Goal: Task Accomplishment & Management: Manage account settings

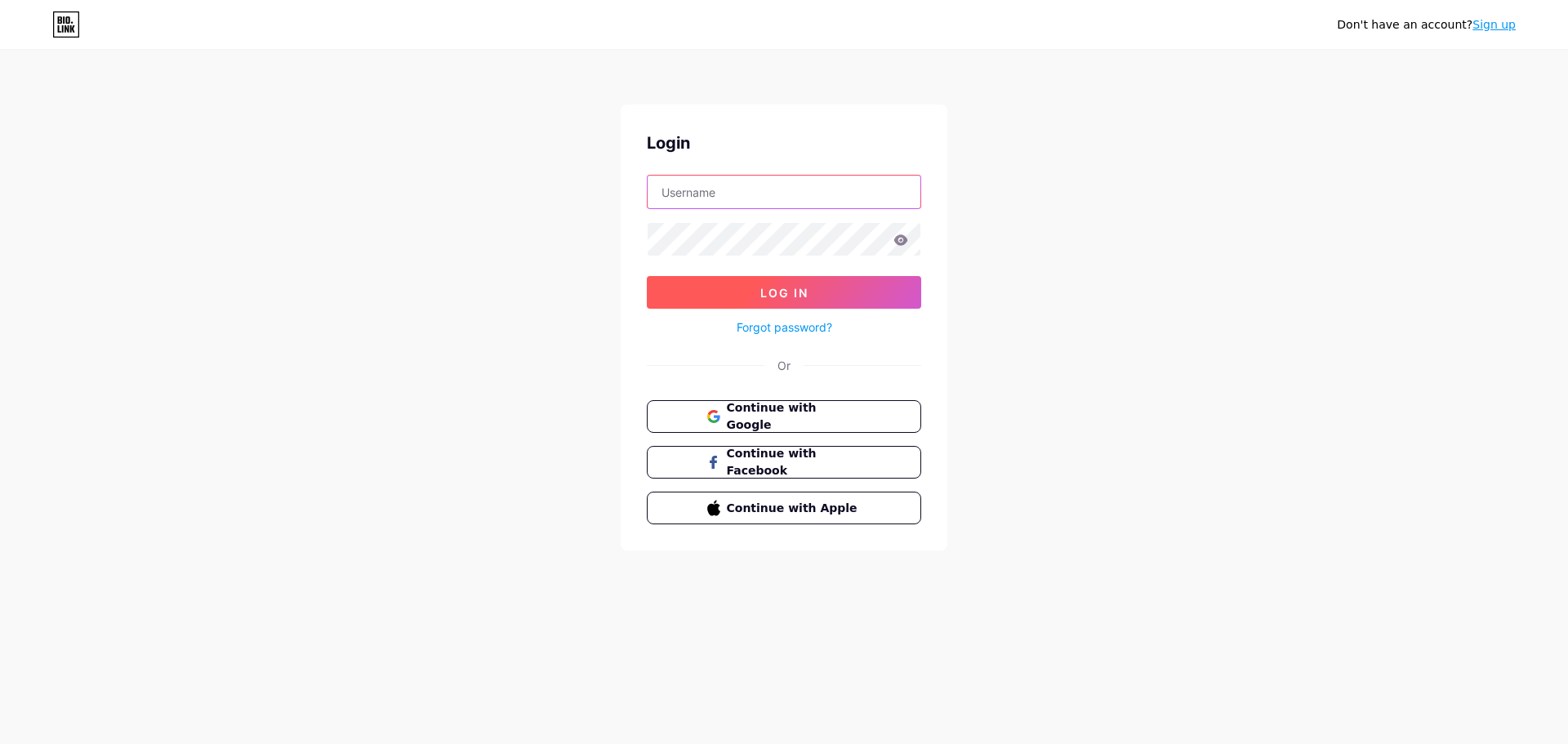
type input "[EMAIL_ADDRESS][DOMAIN_NAME]"
click at [822, 296] on button "Log In" at bounding box center [783, 292] width 274 height 32
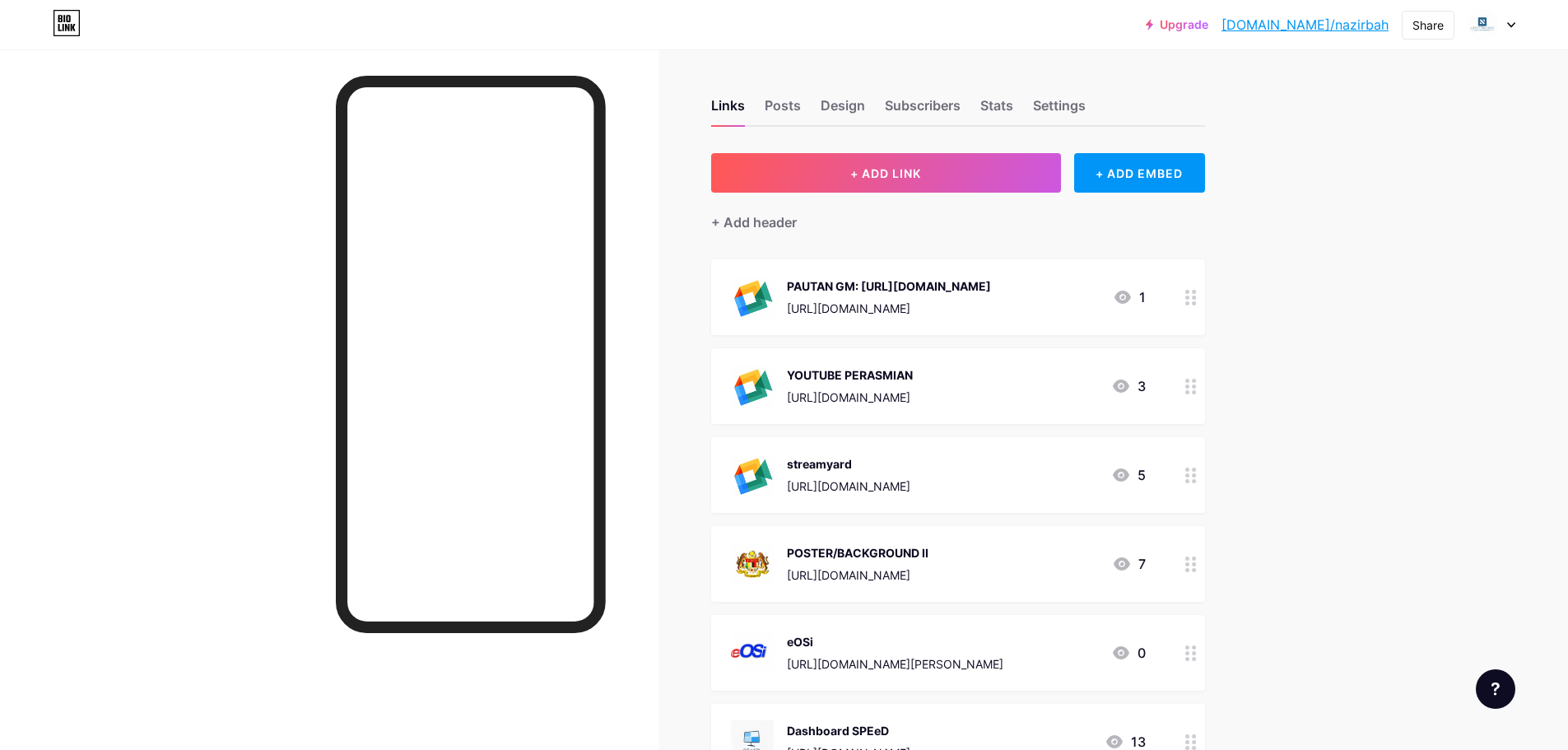
click at [1196, 387] on icon at bounding box center [1191, 387] width 11 height 15
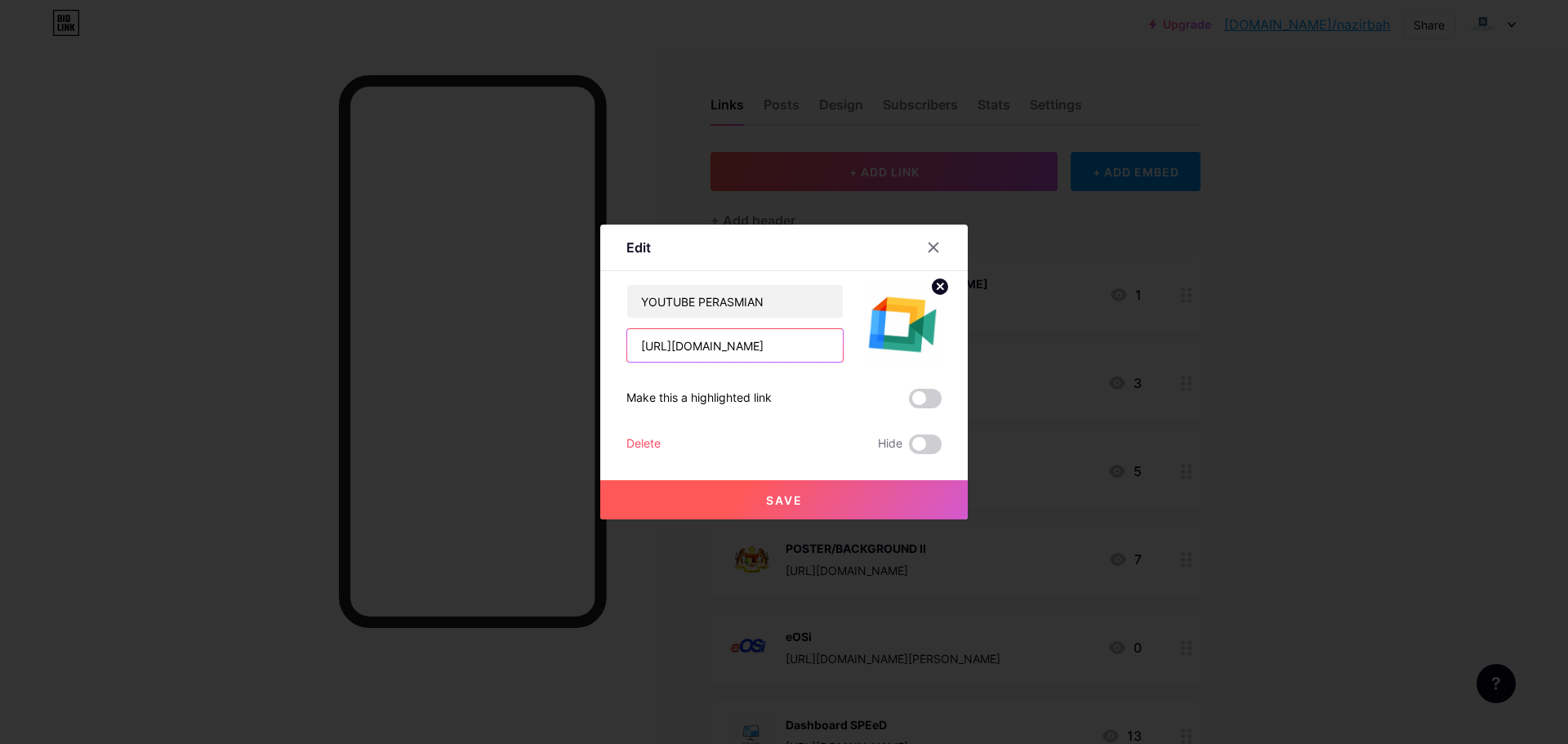
click at [750, 355] on input "[URL][DOMAIN_NAME]" at bounding box center [734, 345] width 215 height 32
paste input "[DOMAIN_NAME][URL]"
type input "[URL][DOMAIN_NAME]"
click at [841, 511] on button "Save" at bounding box center [784, 500] width 367 height 39
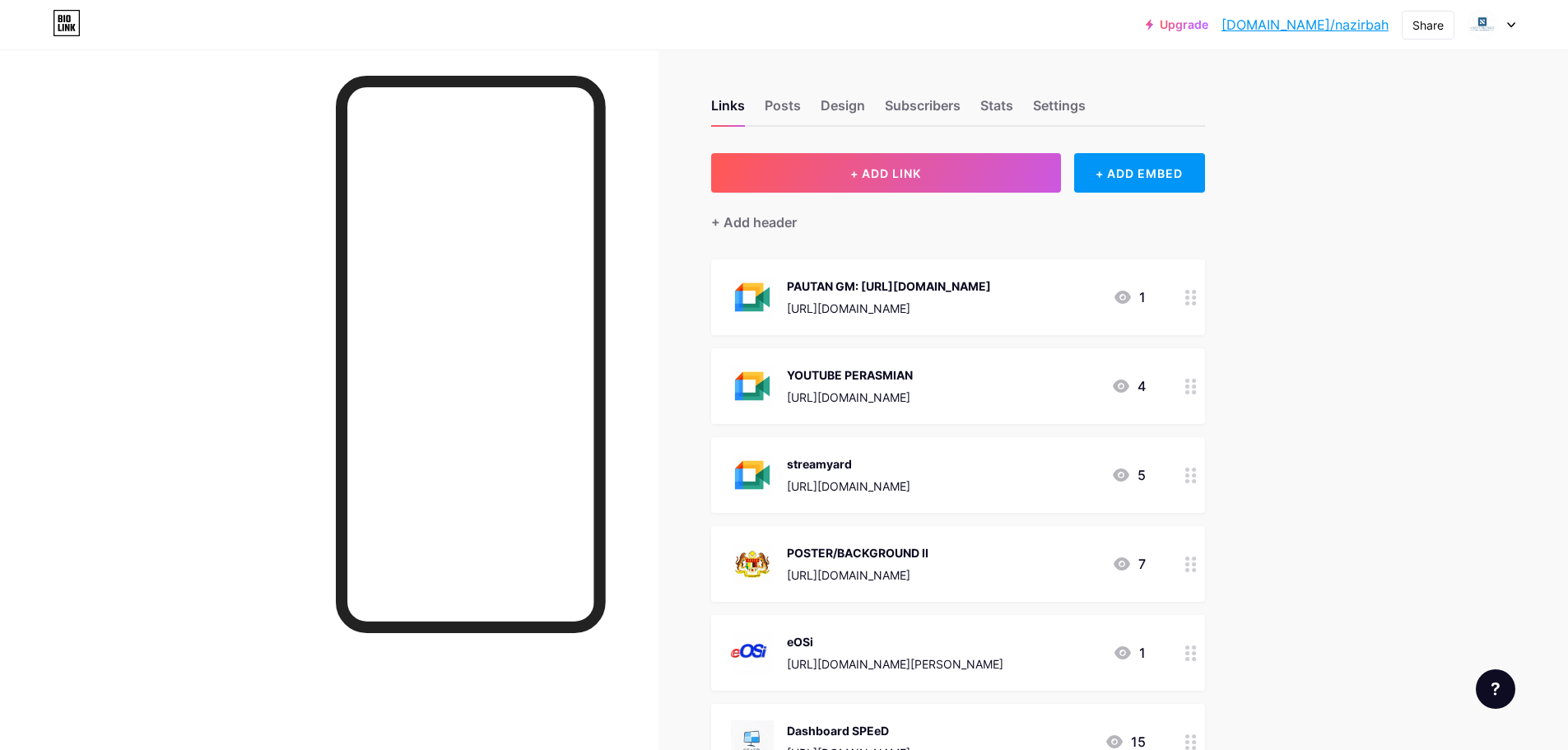
click at [1190, 390] on circle at bounding box center [1187, 392] width 4 height 4
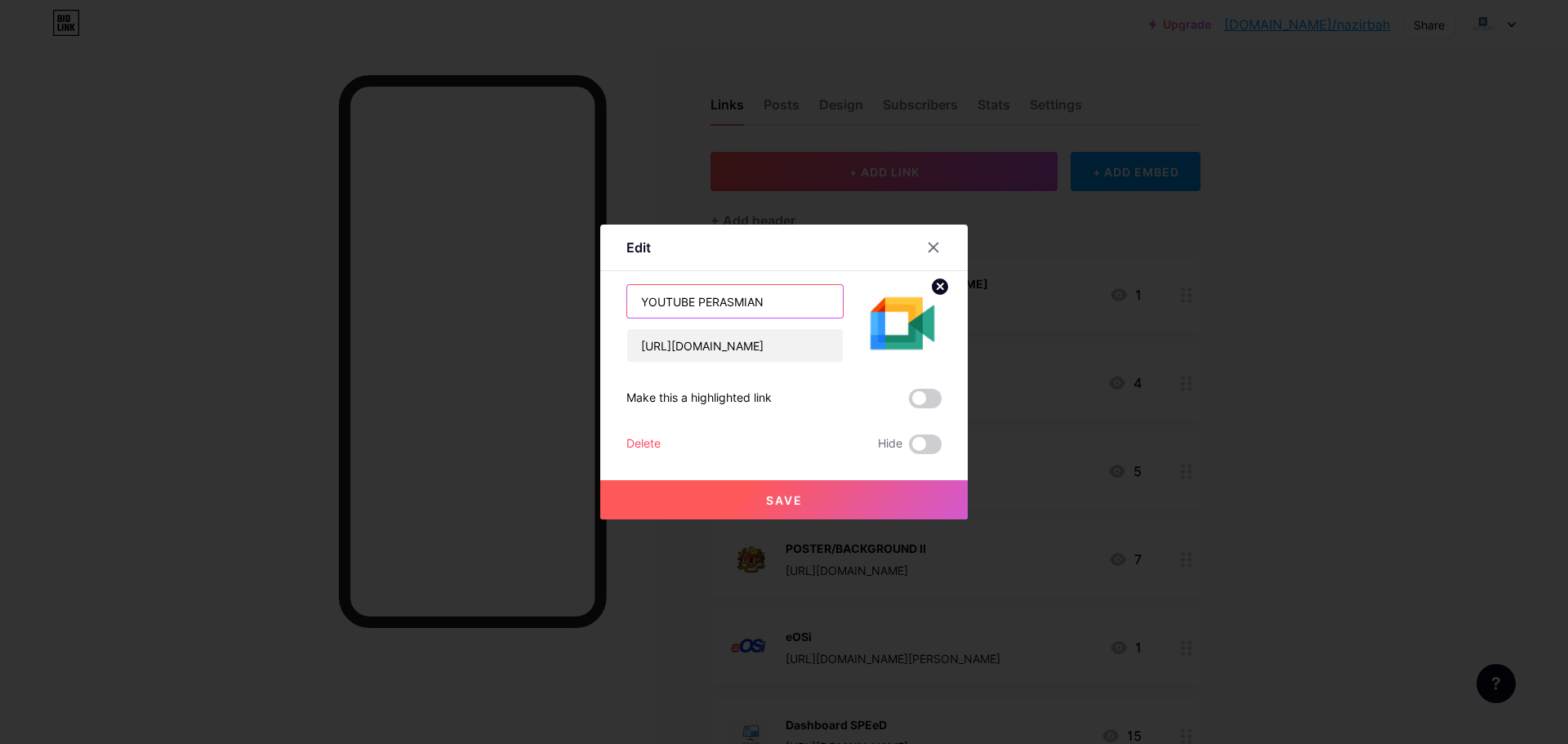
drag, startPoint x: 804, startPoint y: 303, endPoint x: 529, endPoint y: 295, distance: 275.1
click at [529, 295] on div "Edit Content YouTube Play YouTube video without leaving your page. ADD Vimeo Pl…" at bounding box center [784, 372] width 1568 height 744
type input "w"
type input "PENUTUPAN WALLPAPER"
click at [804, 497] on button "Save" at bounding box center [784, 500] width 367 height 39
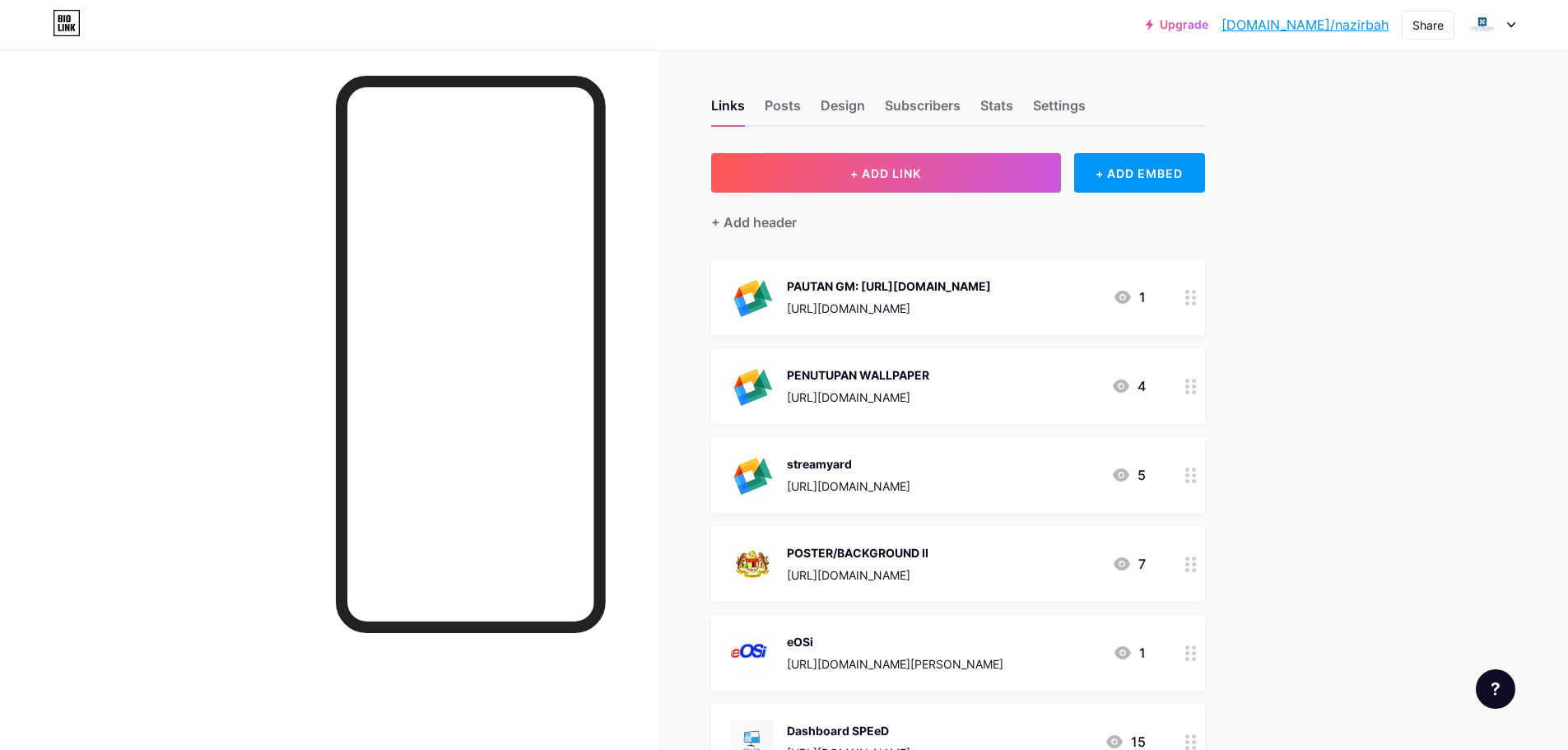
click at [1199, 305] on div at bounding box center [1191, 297] width 28 height 76
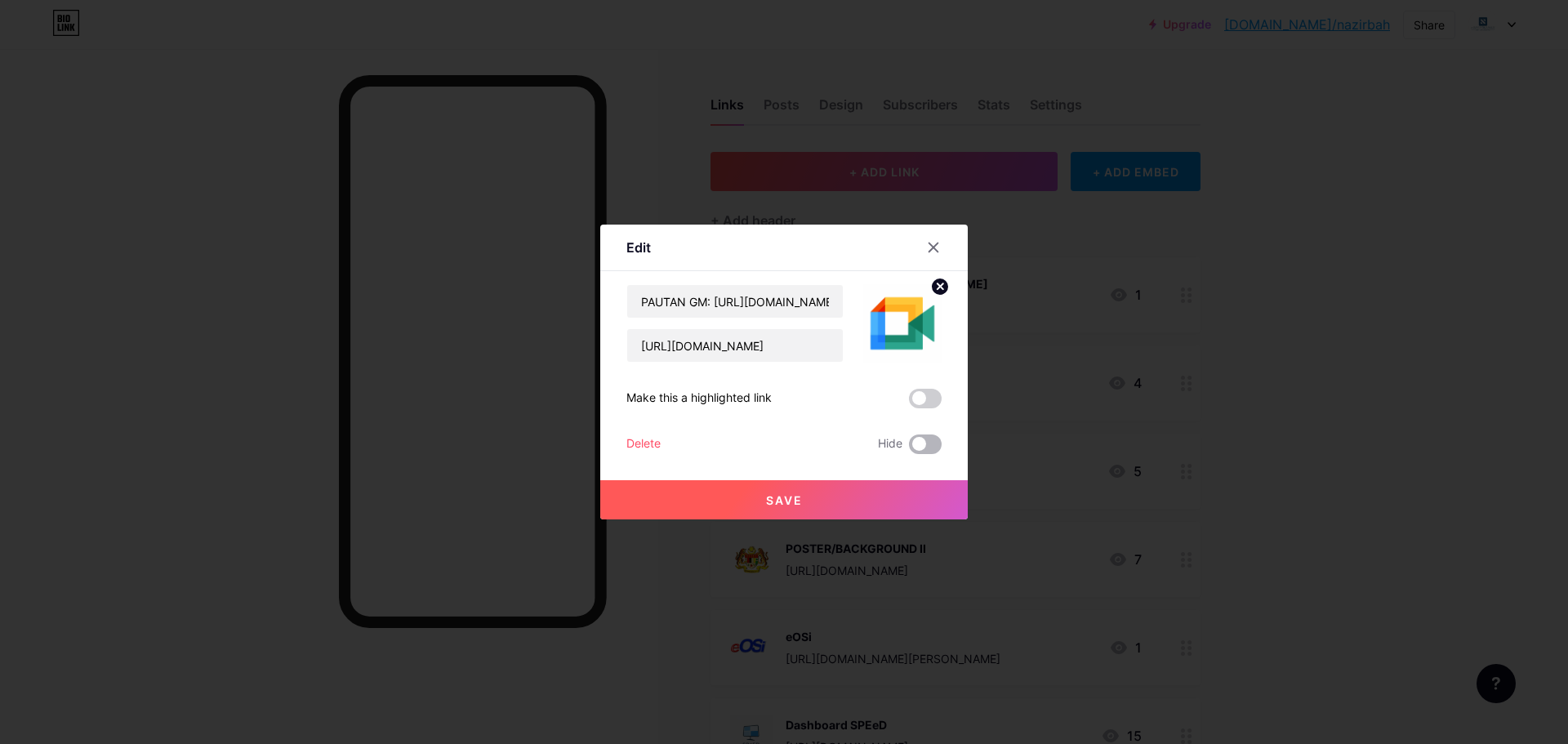
click at [916, 438] on span at bounding box center [925, 444] width 32 height 20
click at [909, 448] on input "checkbox" at bounding box center [909, 448] width 0 height 0
click at [873, 498] on button "Save" at bounding box center [784, 500] width 367 height 39
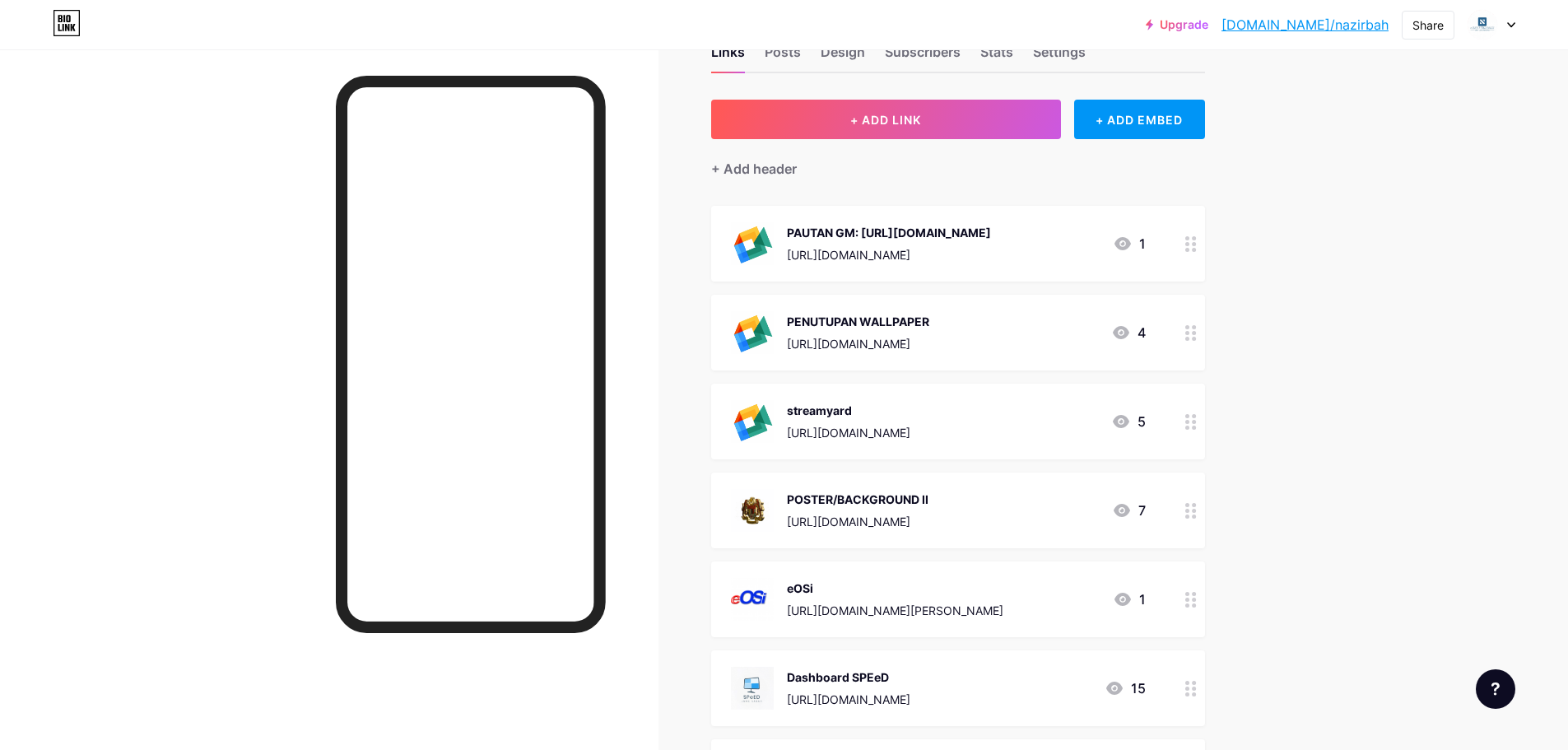
scroll to position [83, 0]
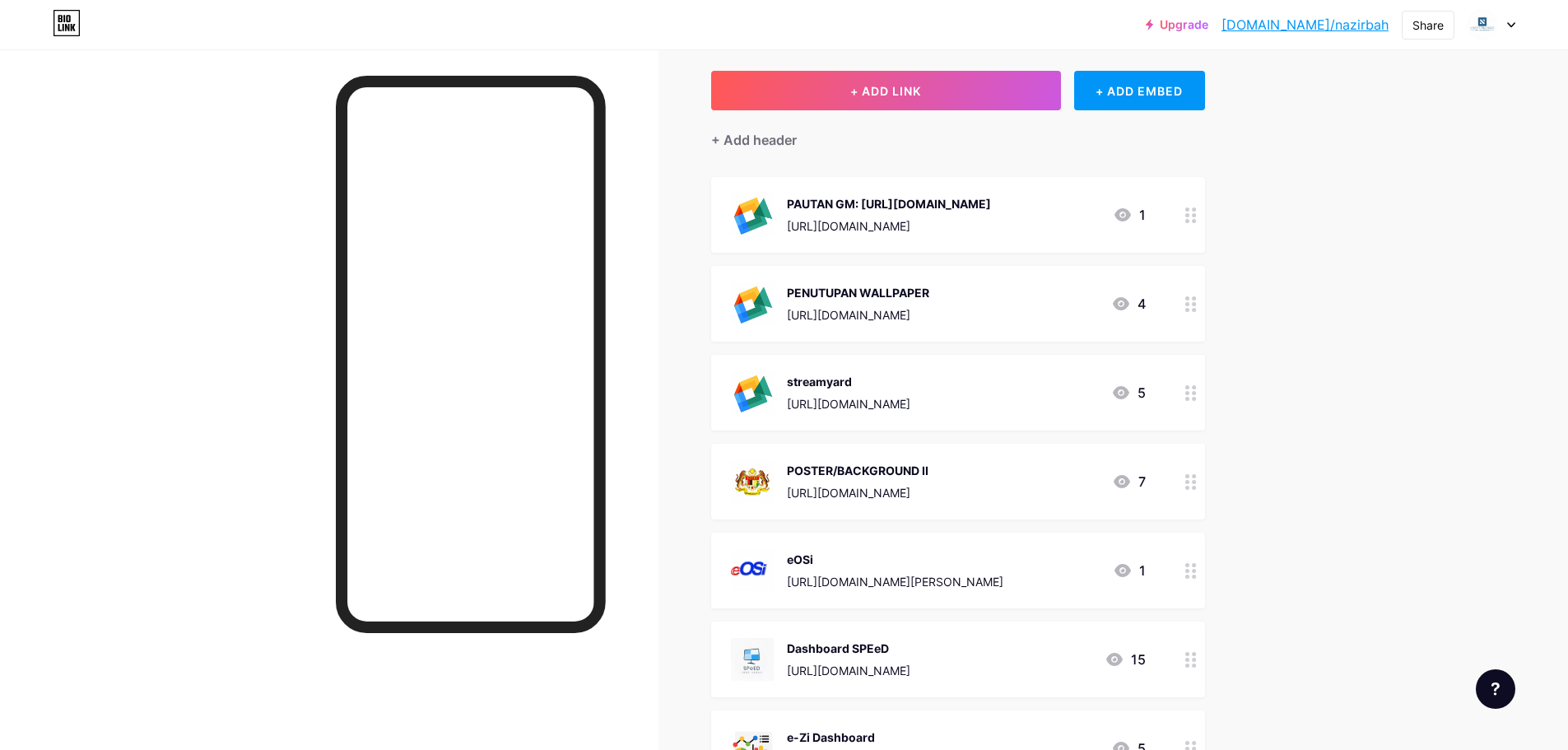
click at [1202, 401] on div at bounding box center [1191, 393] width 28 height 76
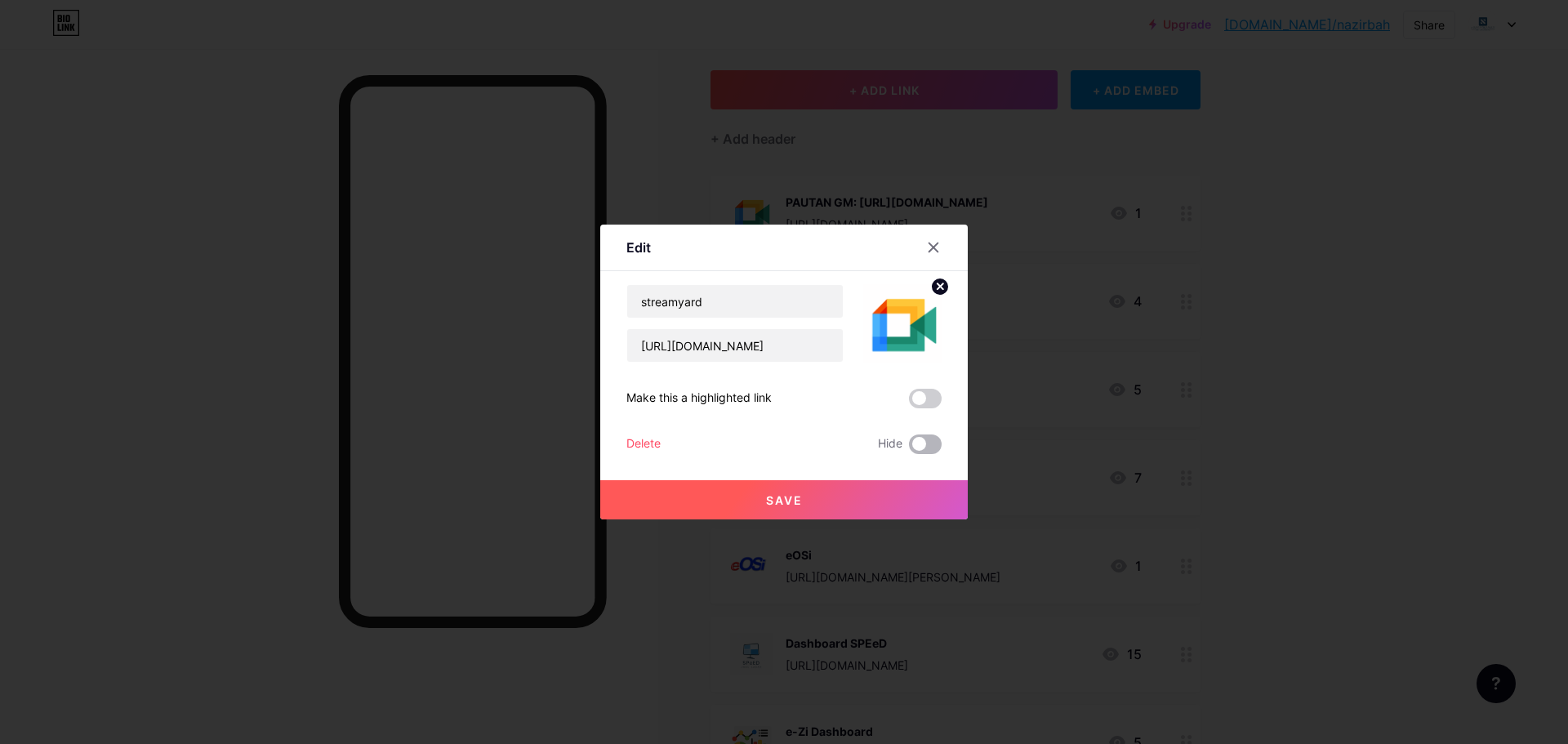
click at [923, 445] on span at bounding box center [925, 444] width 32 height 20
click at [909, 448] on input "checkbox" at bounding box center [909, 448] width 0 height 0
click at [895, 499] on button "Save" at bounding box center [784, 500] width 367 height 39
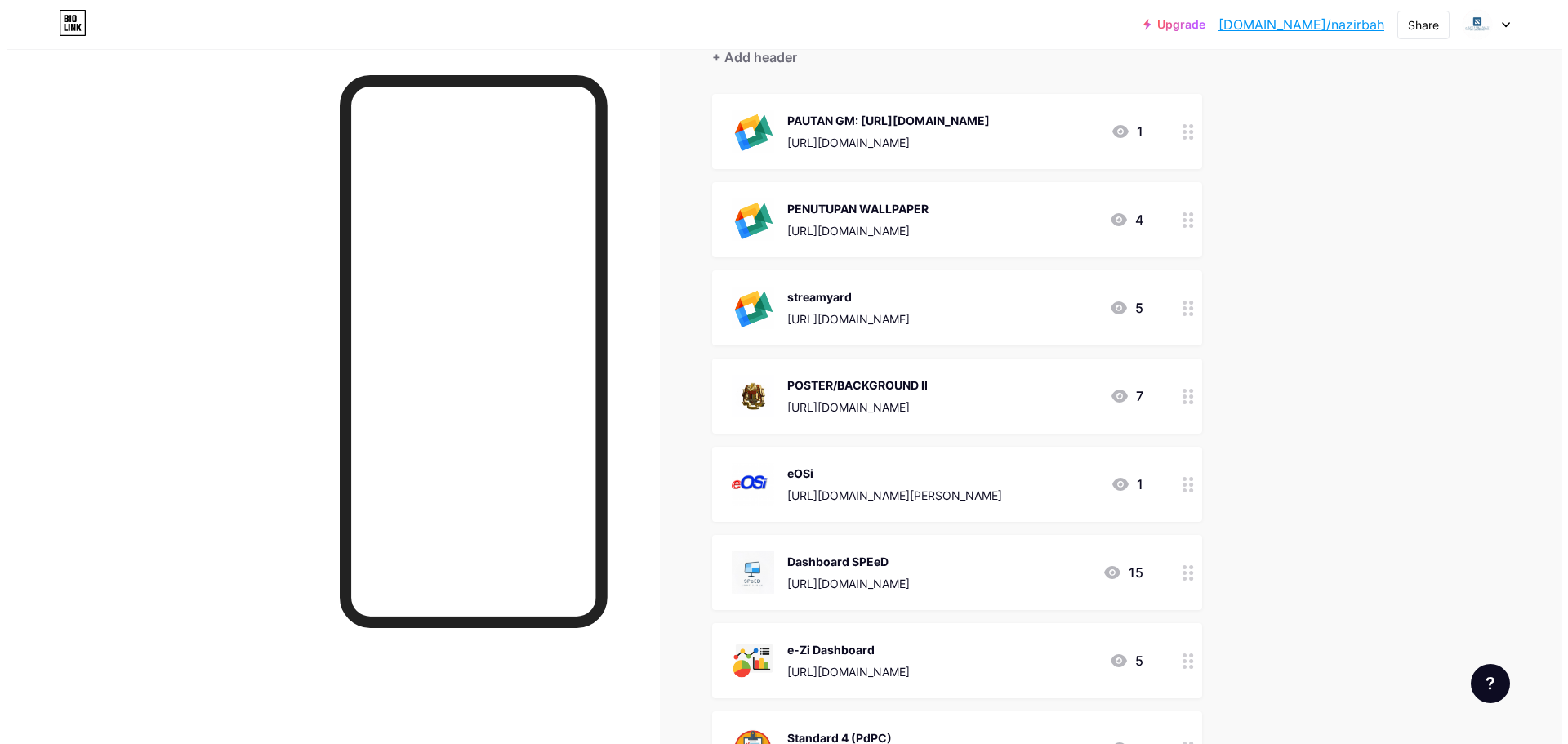
scroll to position [0, 0]
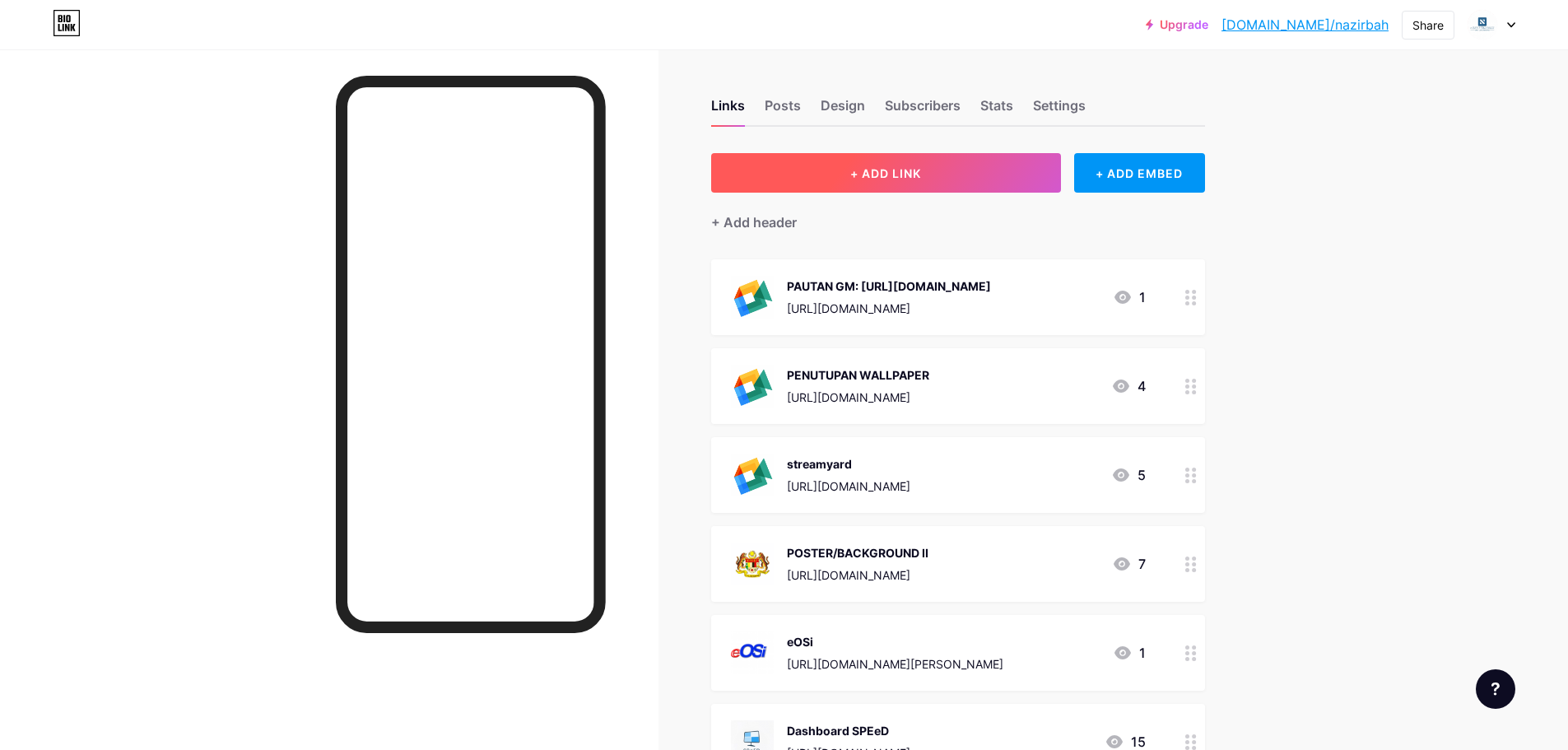
click at [983, 173] on button "+ ADD LINK" at bounding box center [886, 173] width 350 height 40
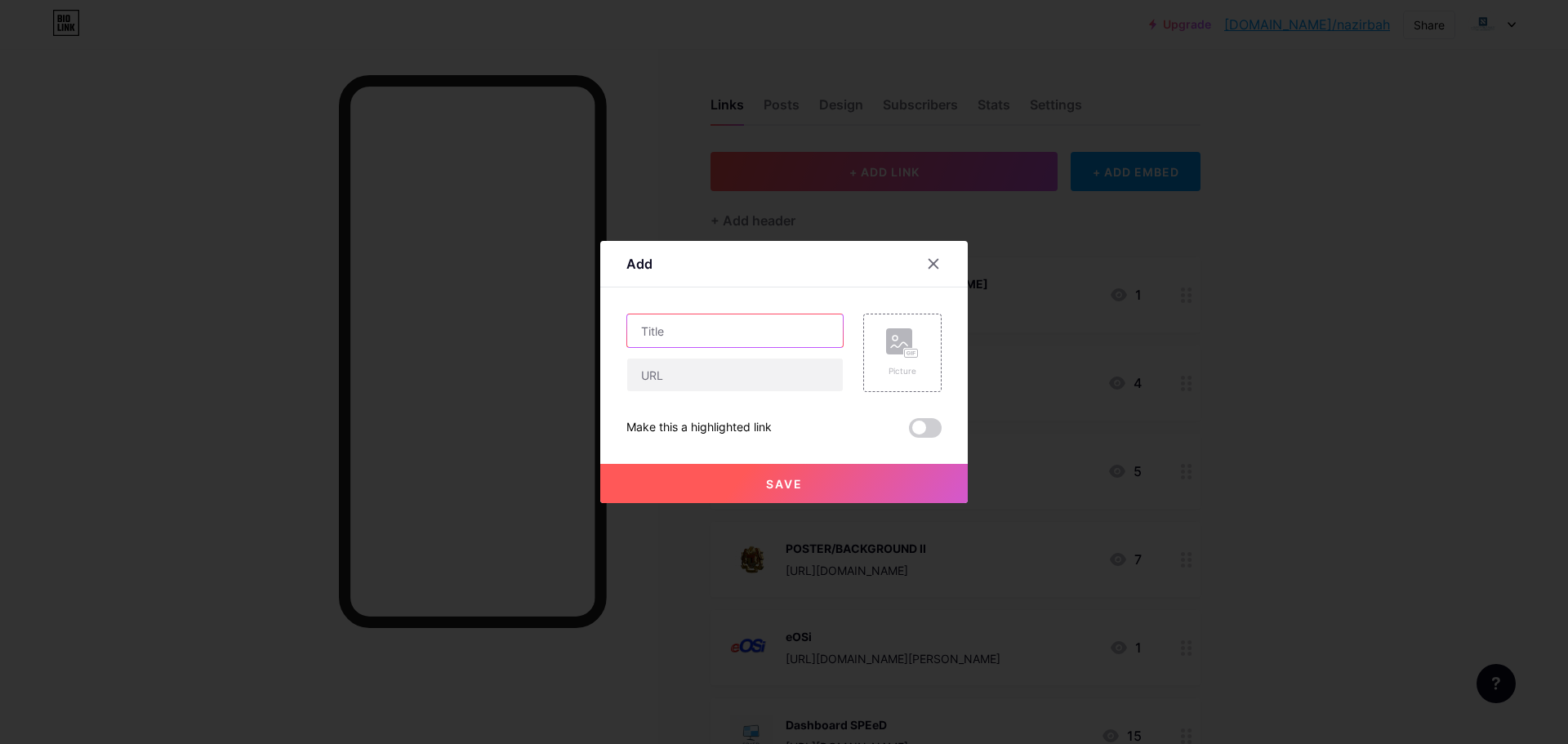
click at [755, 331] on input "text" at bounding box center [734, 331] width 215 height 32
click at [720, 341] on input "text" at bounding box center [734, 331] width 215 height 32
paste input "Deklamasi sajak"
type input "Deklamasi sajak"
click at [740, 372] on input "text" at bounding box center [734, 375] width 215 height 32
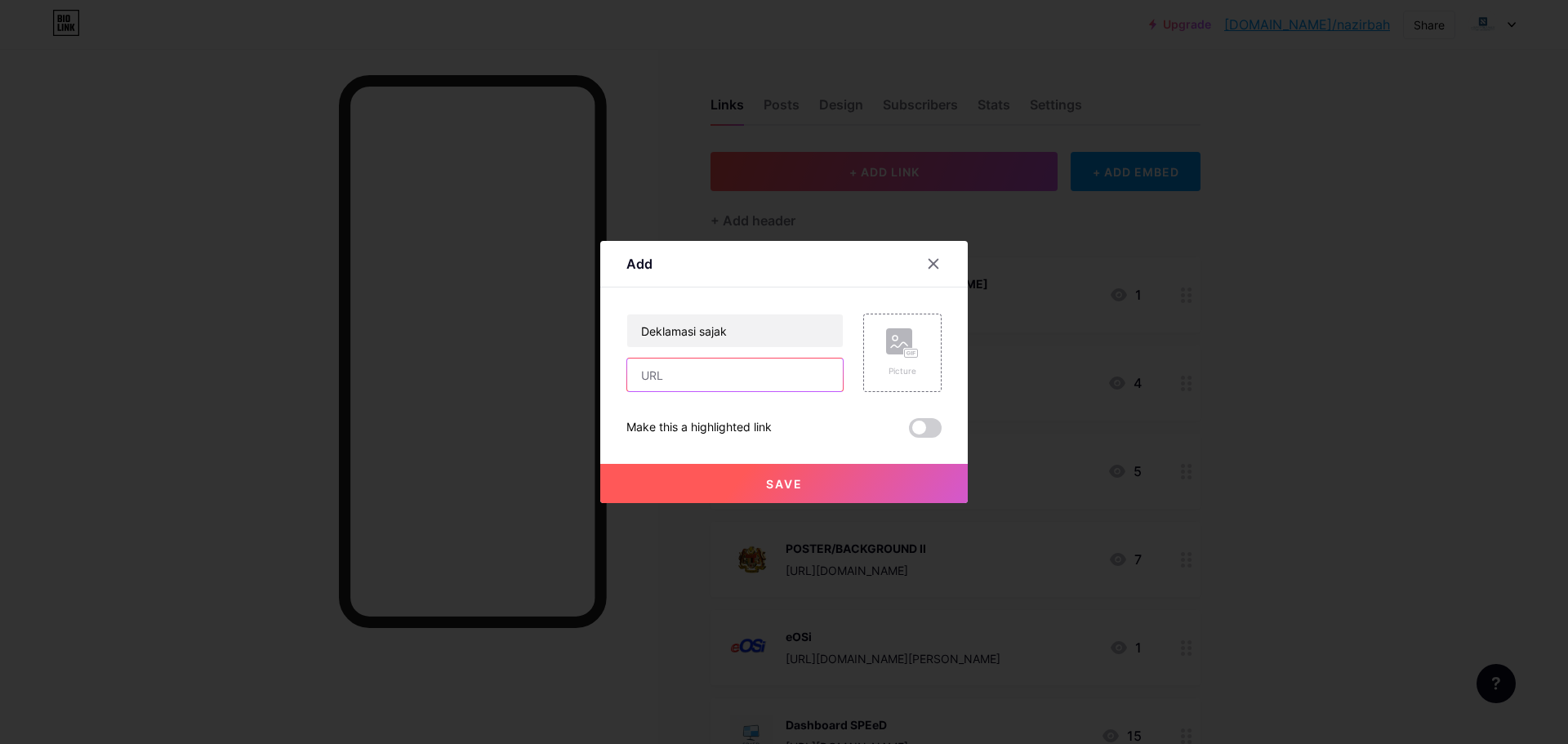
paste input "[URL][DOMAIN_NAME]"
type input "[URL][DOMAIN_NAME]"
click at [857, 479] on button "Save" at bounding box center [784, 483] width 367 height 39
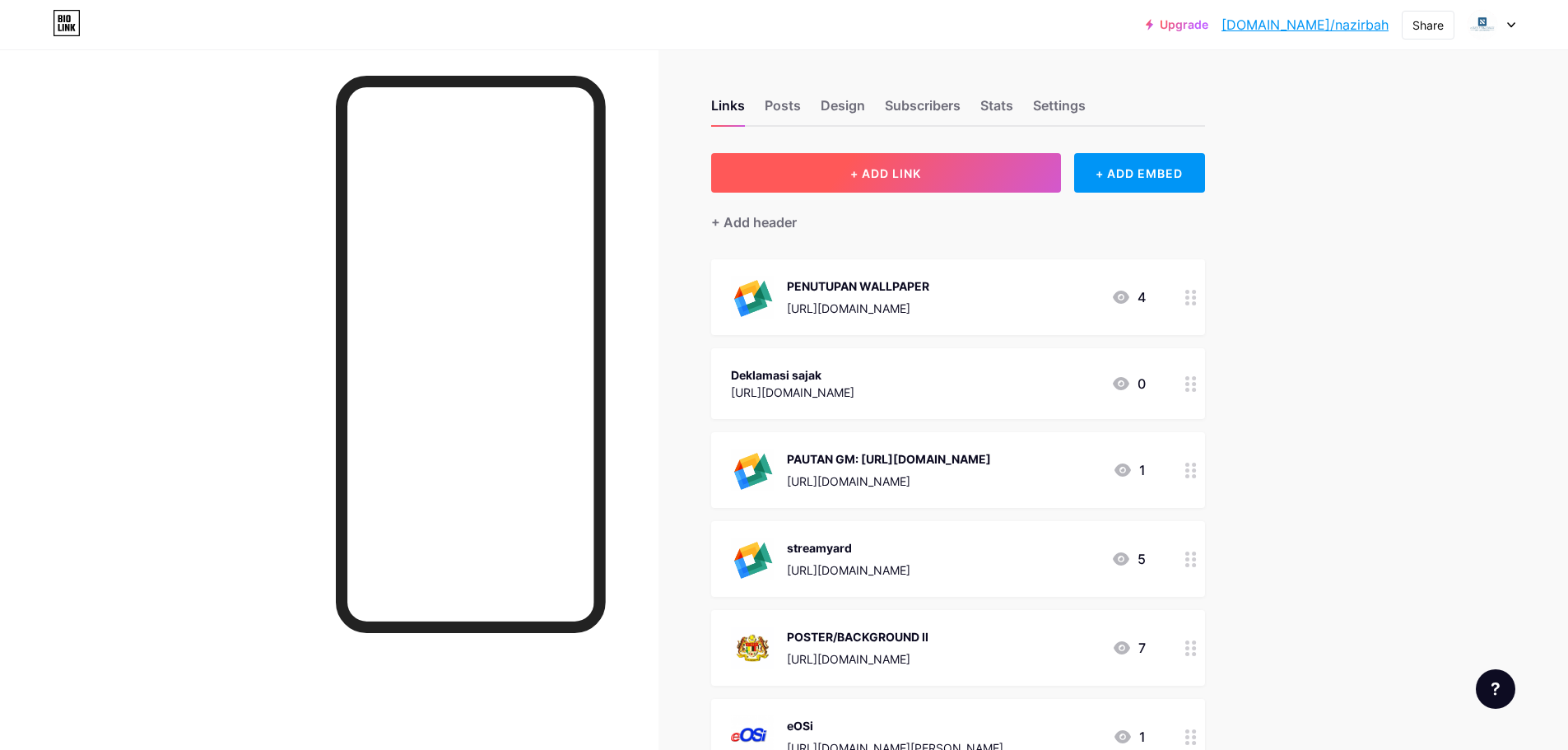
click at [946, 173] on button "+ ADD LINK" at bounding box center [886, 173] width 350 height 40
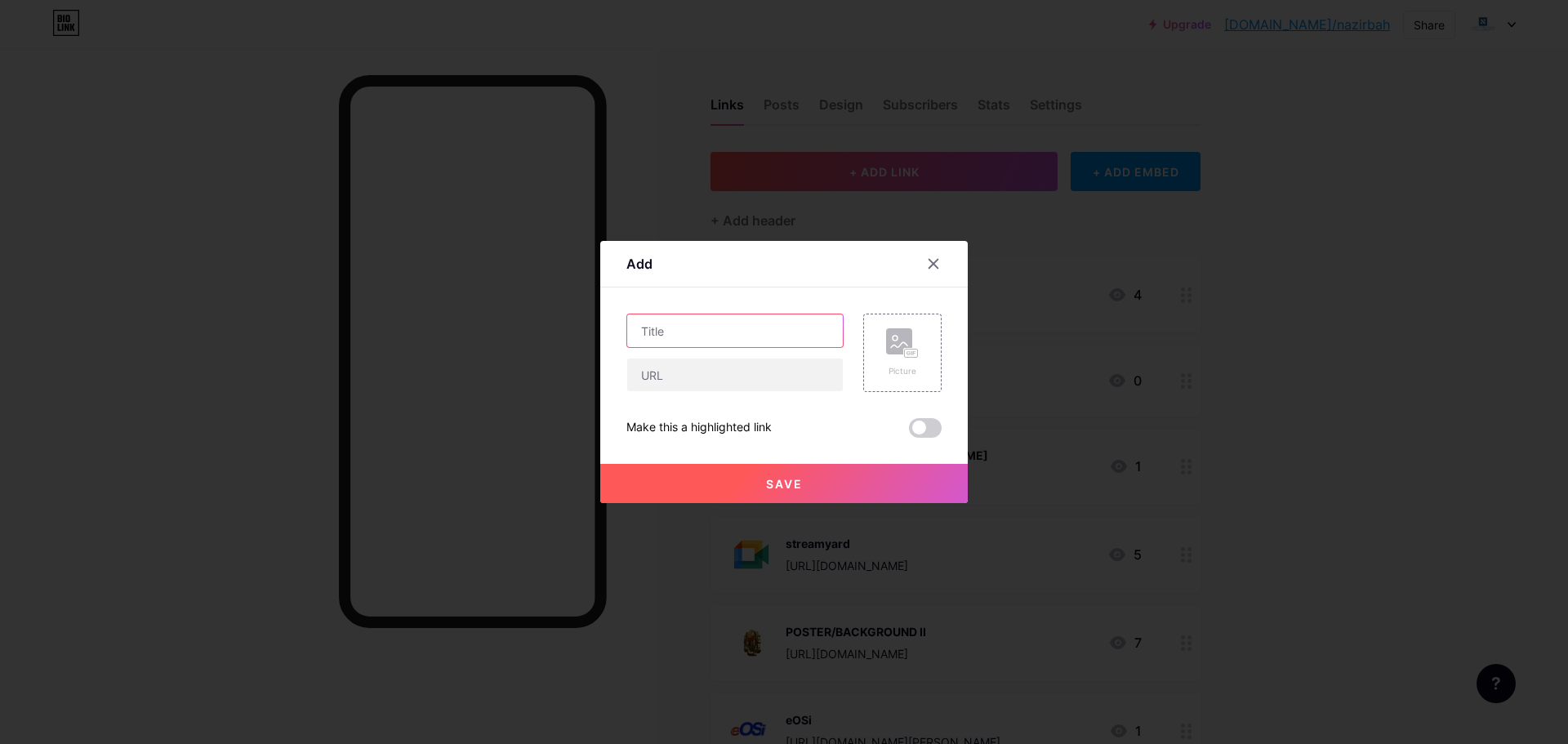
click at [730, 336] on input "text" at bounding box center [734, 331] width 215 height 32
paste input "Gambar Patriotik"
type input "Gambar Patriotik"
click at [724, 382] on input "text" at bounding box center [734, 375] width 215 height 32
paste input "[URL][DOMAIN_NAME]"
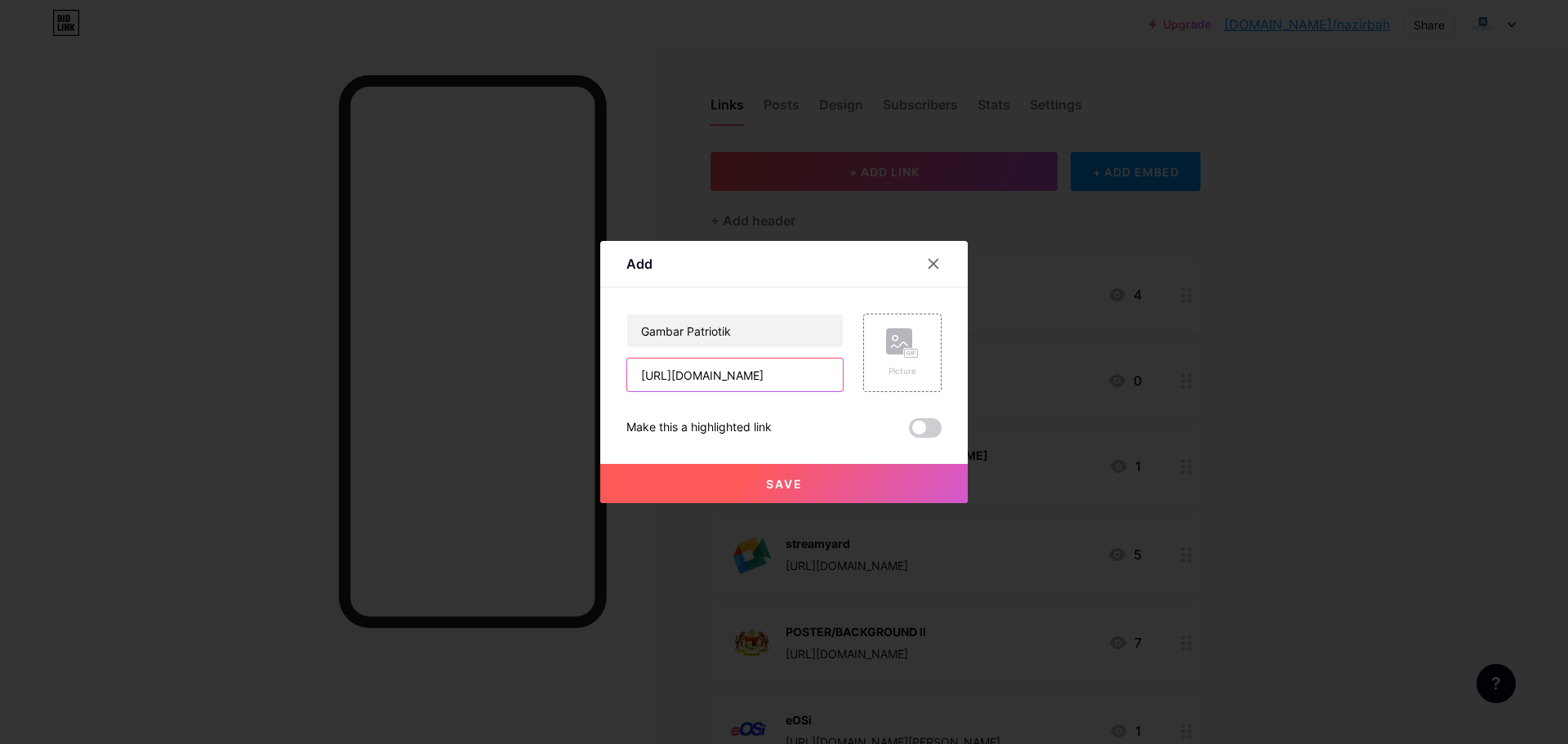
scroll to position [0, 808]
type input "[URL][DOMAIN_NAME]"
click at [859, 494] on button "Save" at bounding box center [784, 483] width 367 height 39
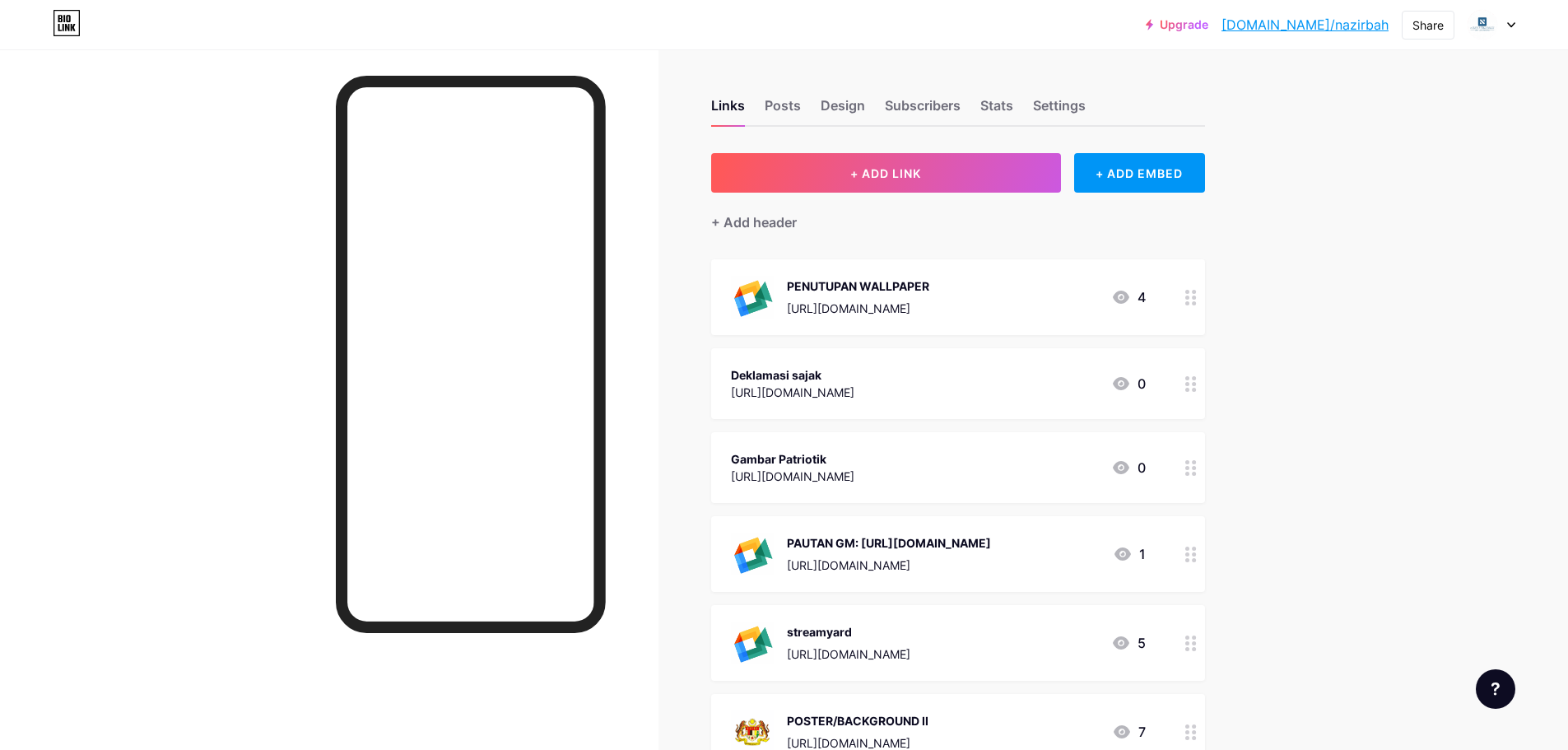
click at [1196, 478] on div at bounding box center [1191, 468] width 28 height 71
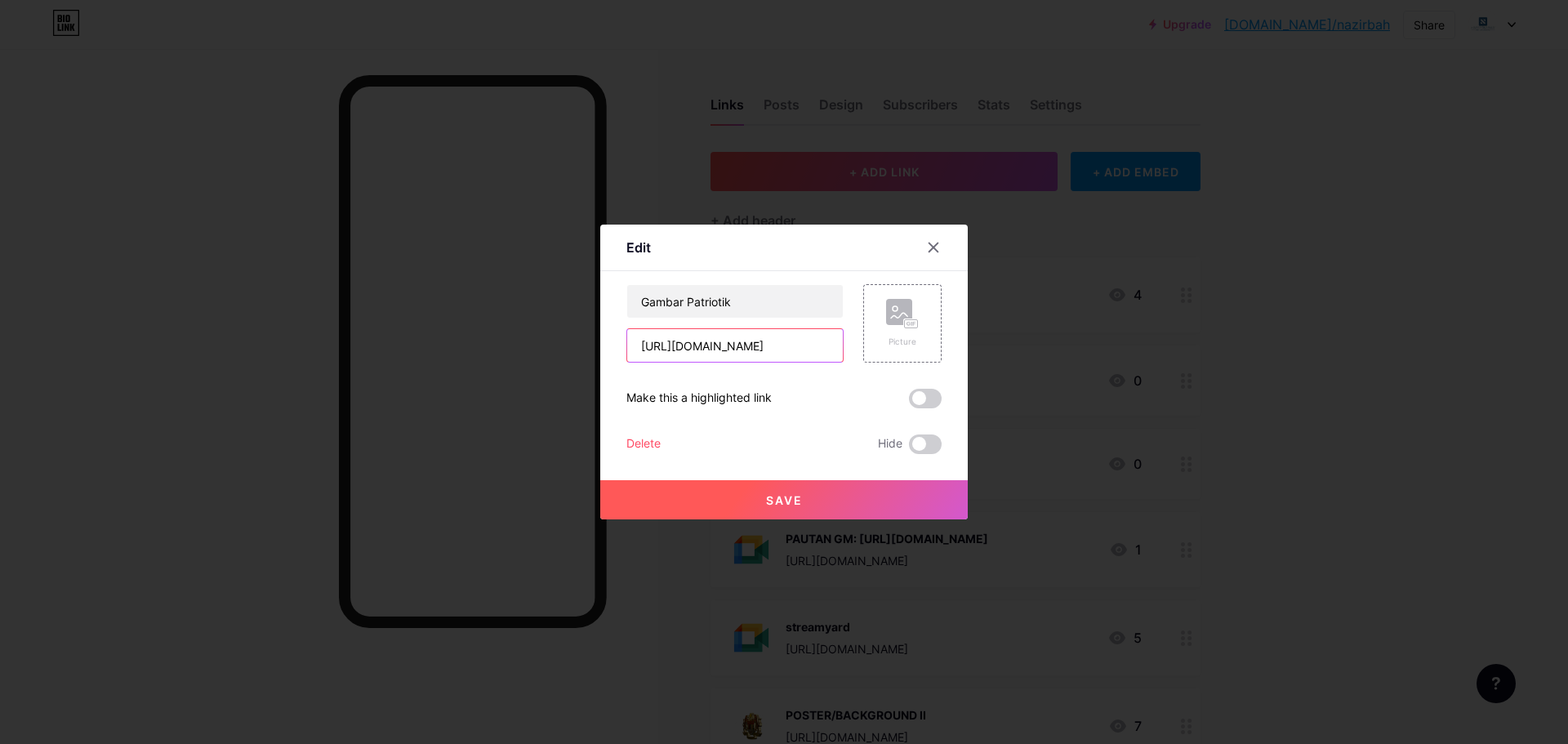
click at [748, 351] on input "[URL][DOMAIN_NAME]" at bounding box center [734, 345] width 215 height 32
paste input "/"
type input "[URL][DOMAIN_NAME]"
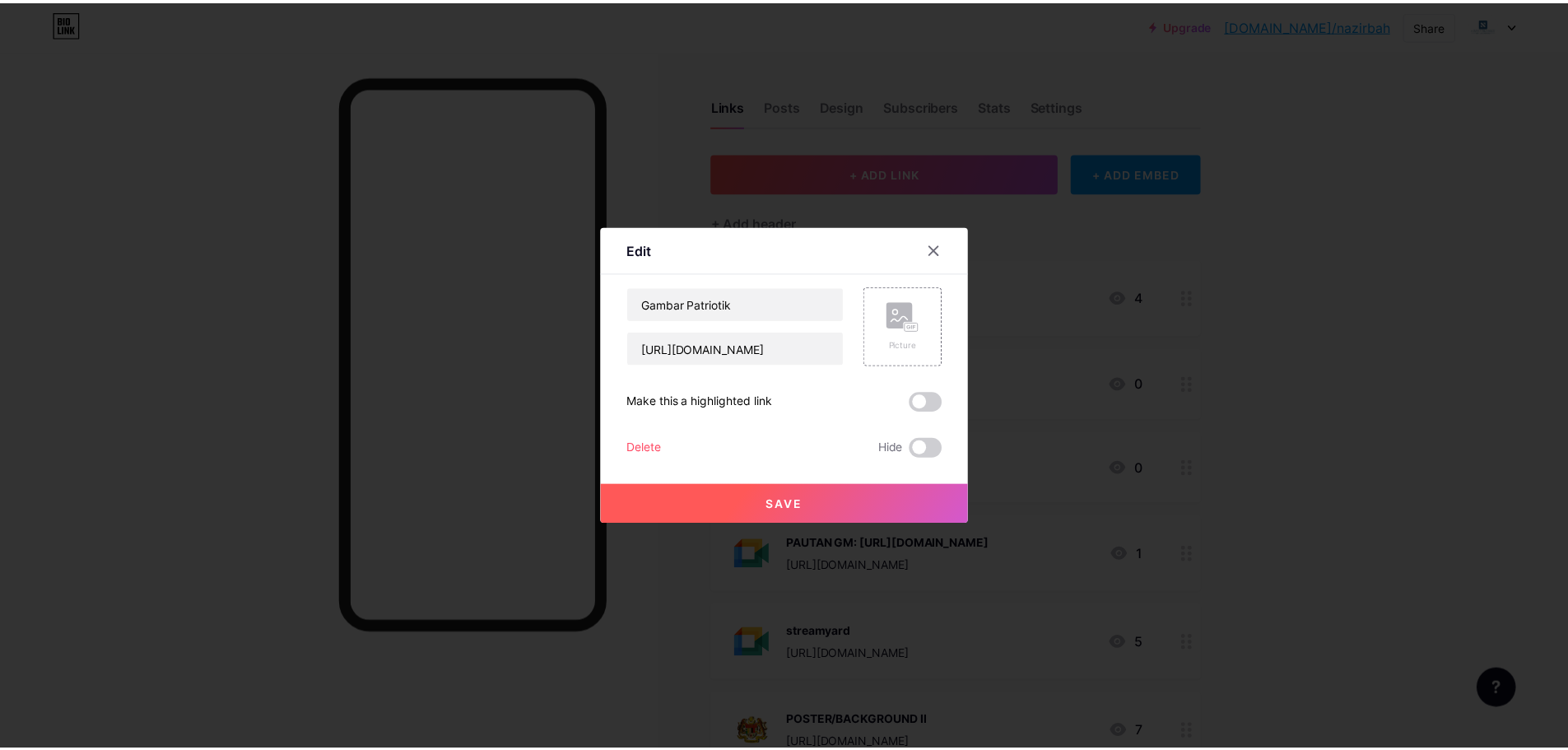
scroll to position [0, 0]
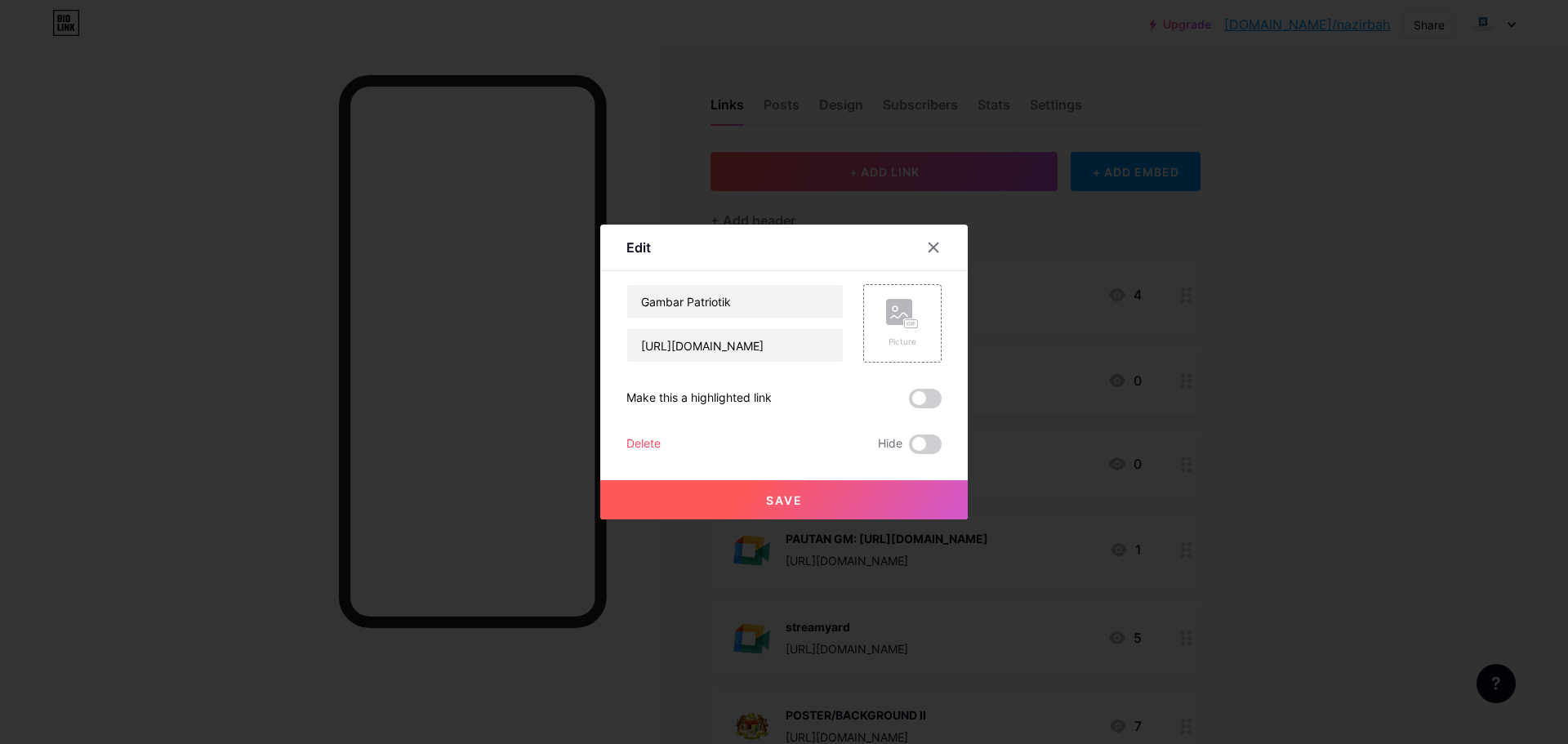
click at [883, 506] on button "Save" at bounding box center [784, 500] width 367 height 39
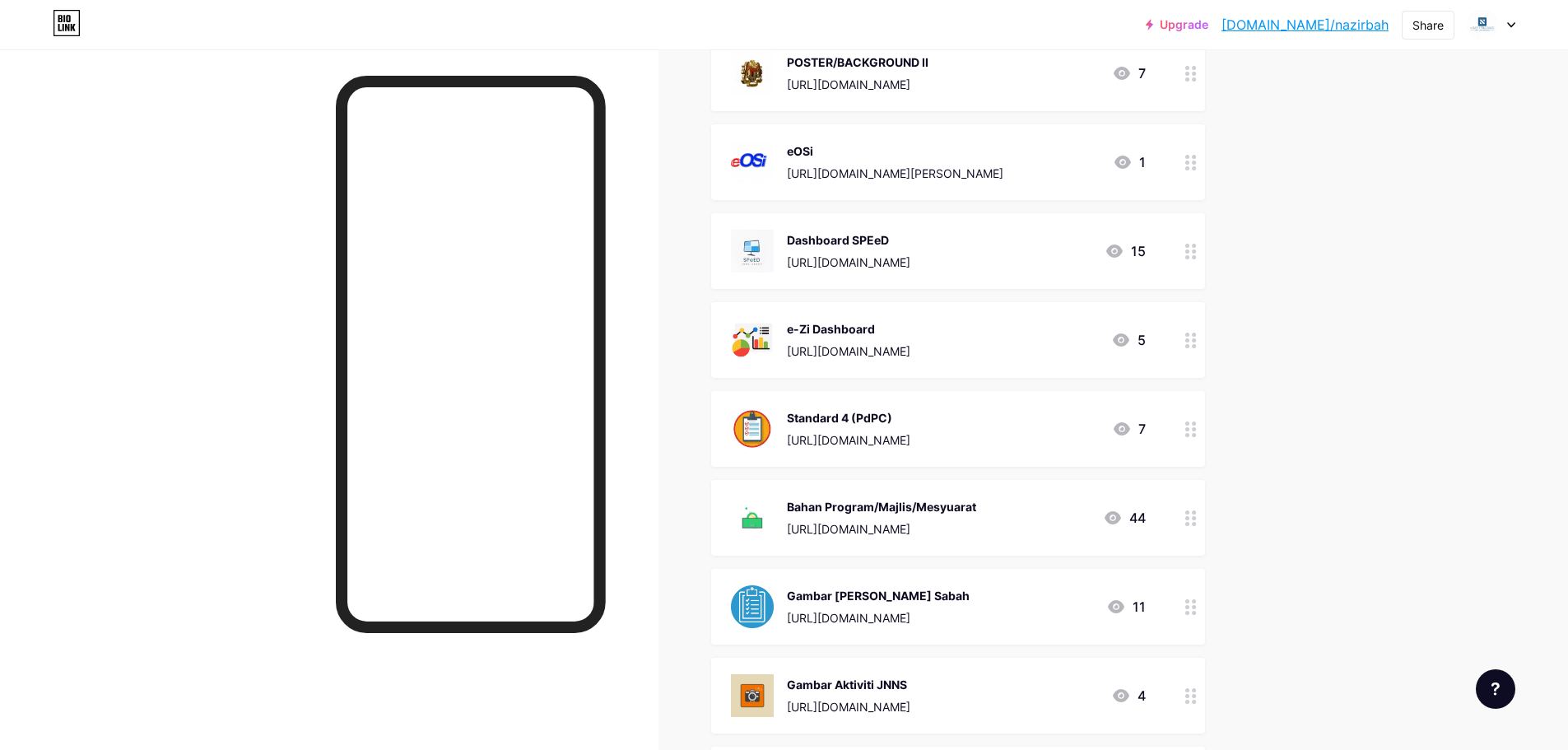
scroll to position [906, 0]
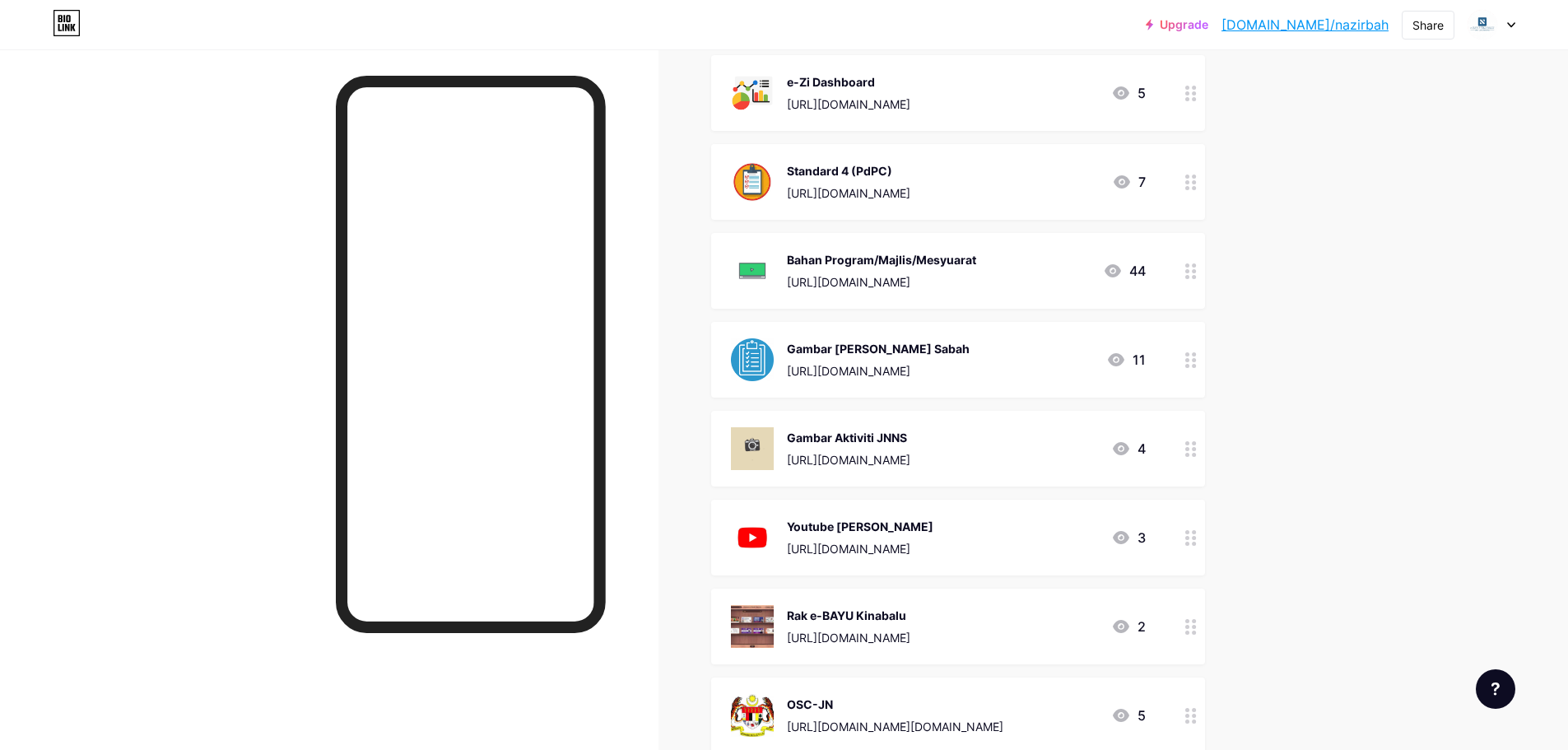
click at [1195, 537] on icon at bounding box center [1191, 538] width 11 height 15
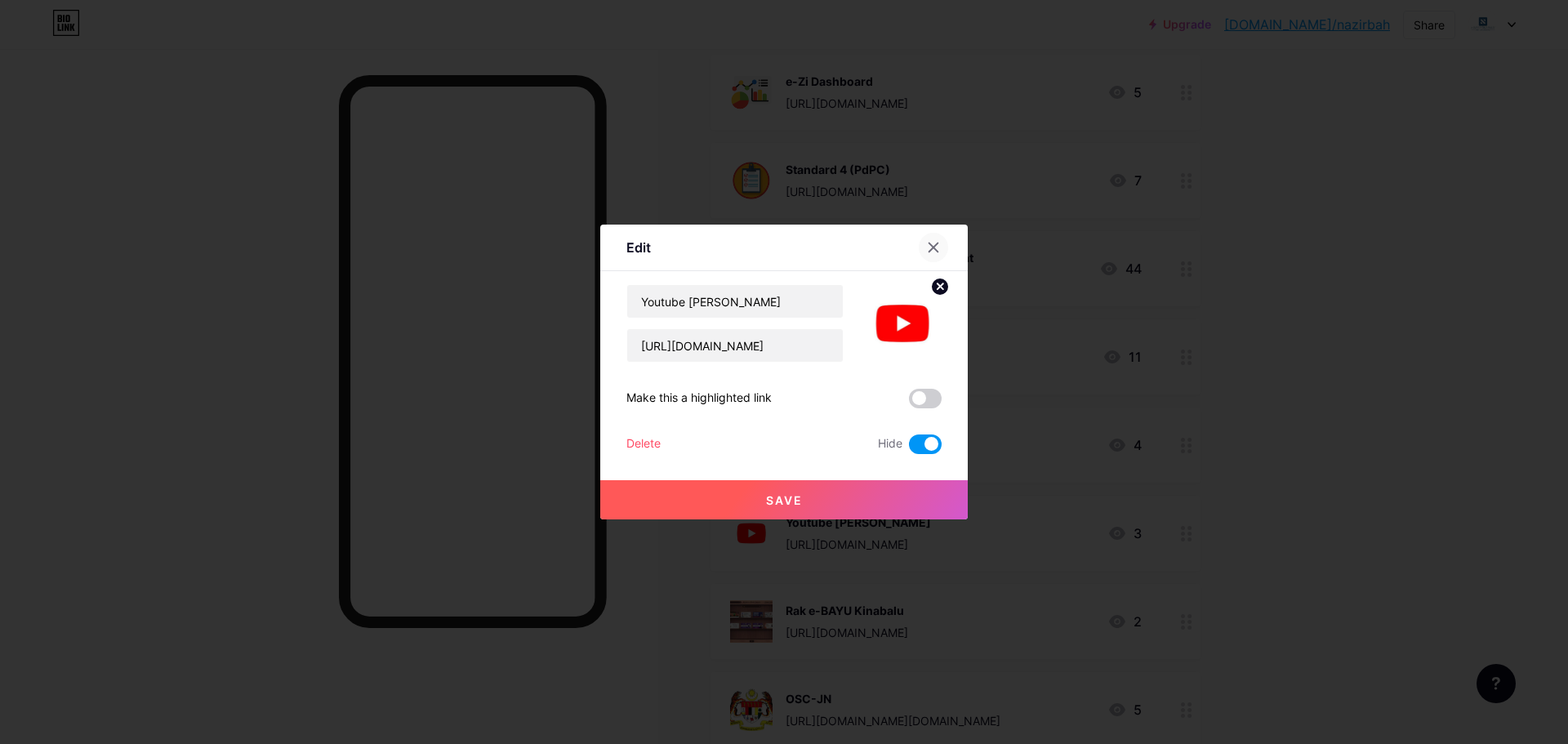
click at [934, 248] on icon at bounding box center [933, 248] width 9 height 9
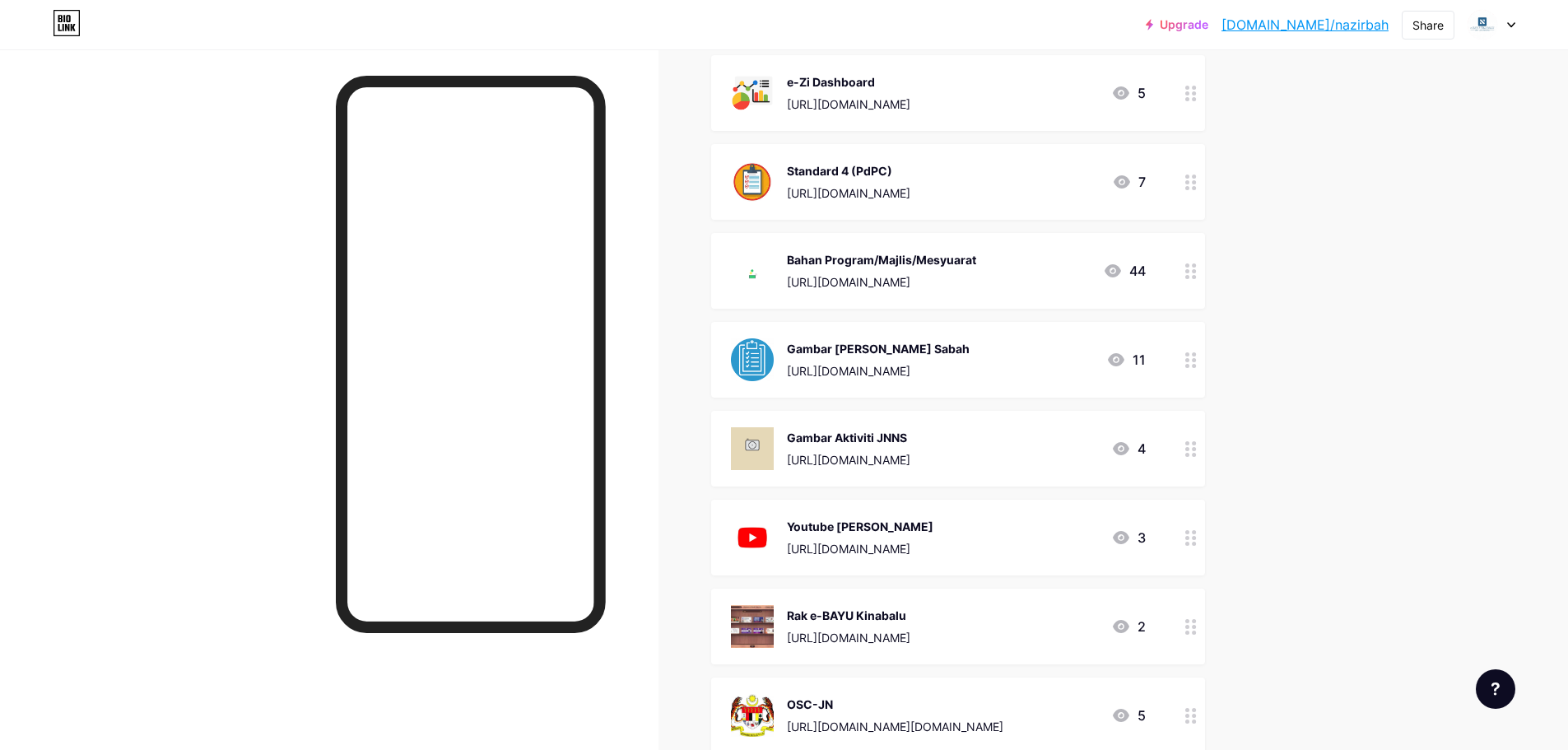
click at [1190, 543] on circle at bounding box center [1187, 543] width 4 height 4
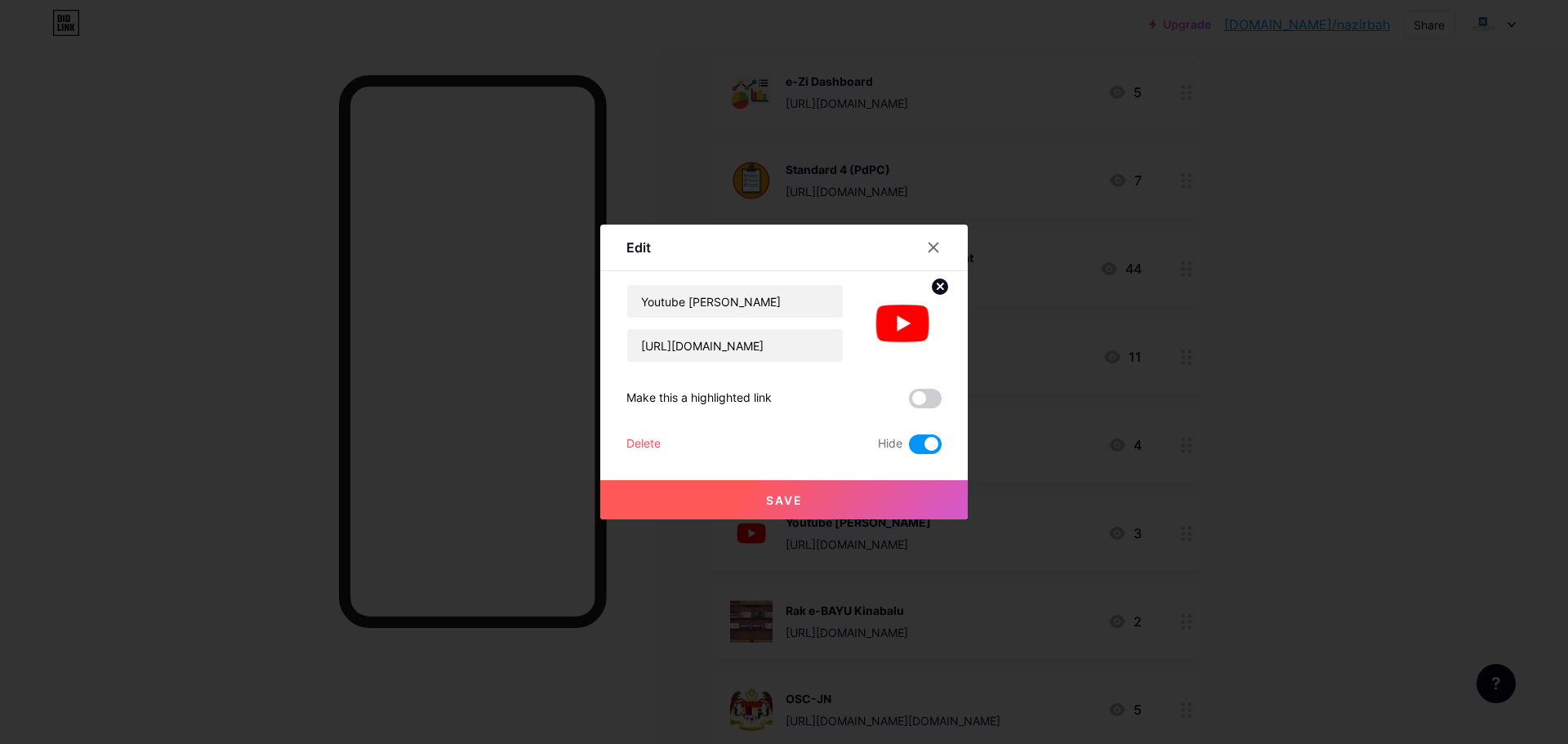
click at [927, 451] on span at bounding box center [925, 444] width 32 height 20
click at [909, 448] on input "checkbox" at bounding box center [909, 448] width 0 height 0
click at [869, 502] on button "Save" at bounding box center [784, 500] width 367 height 39
